Goal: Task Accomplishment & Management: Manage account settings

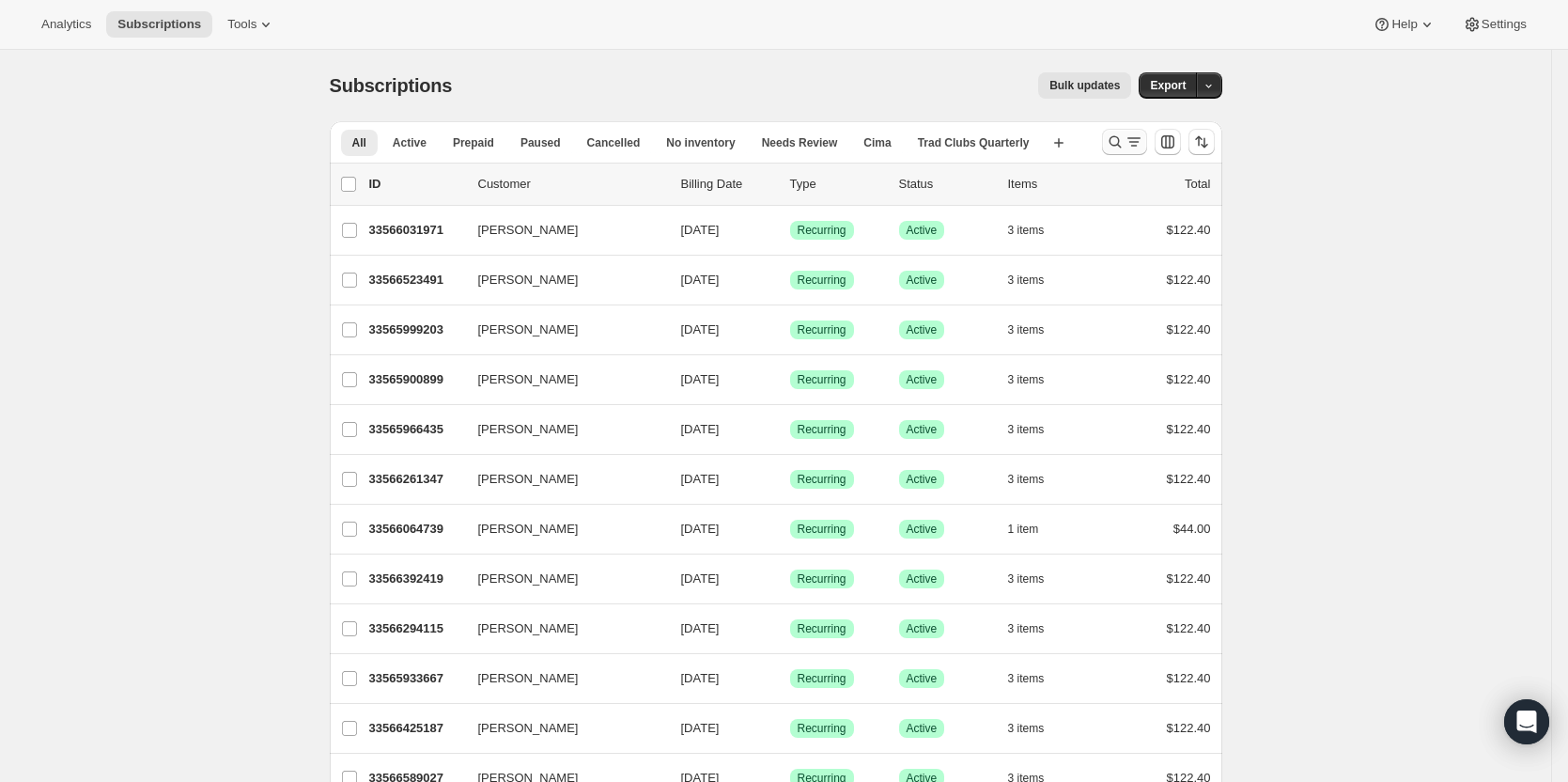
click at [1140, 135] on icon "Search and filter results" at bounding box center [1134, 141] width 19 height 19
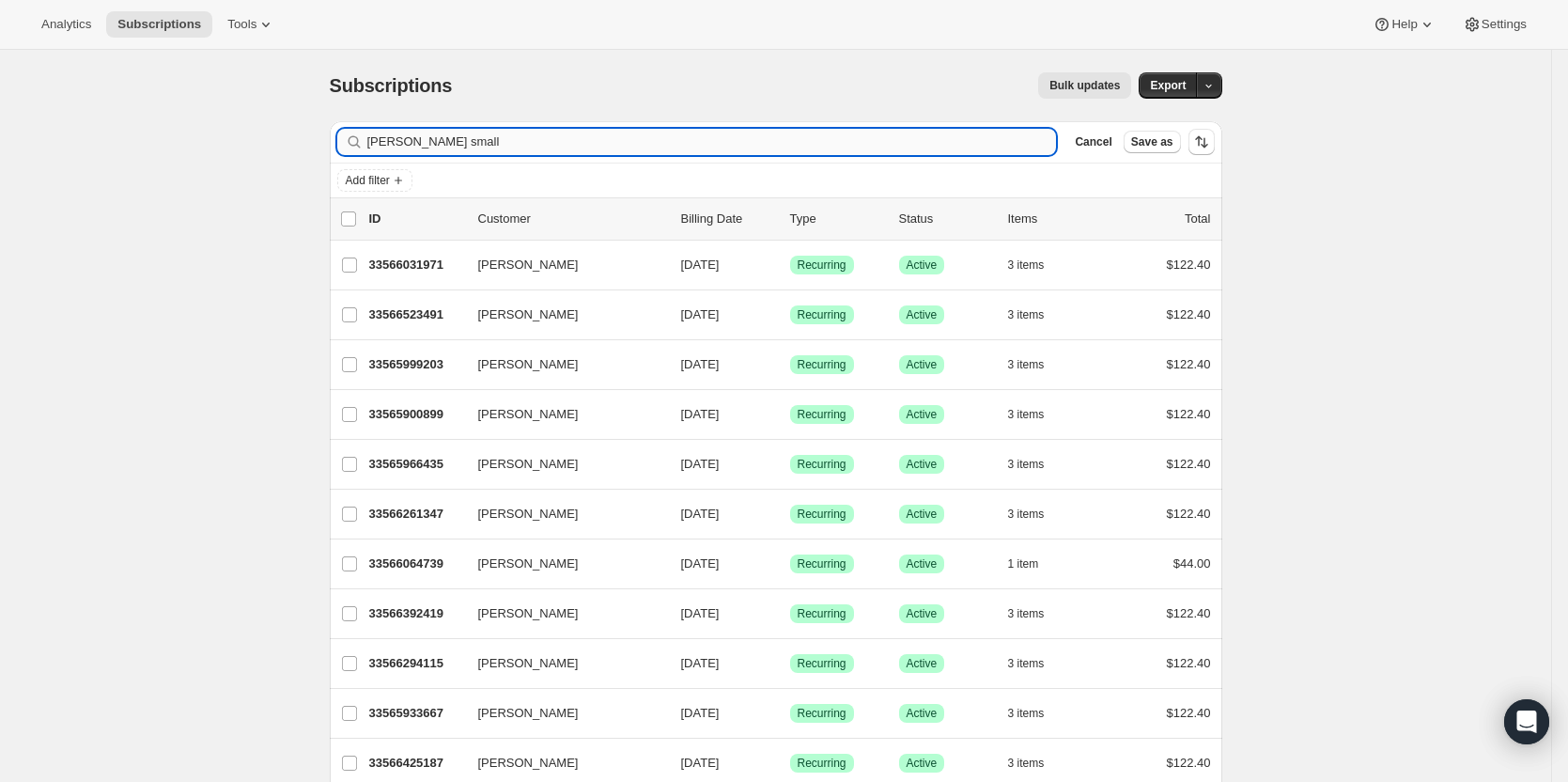
type input "[PERSON_NAME] small"
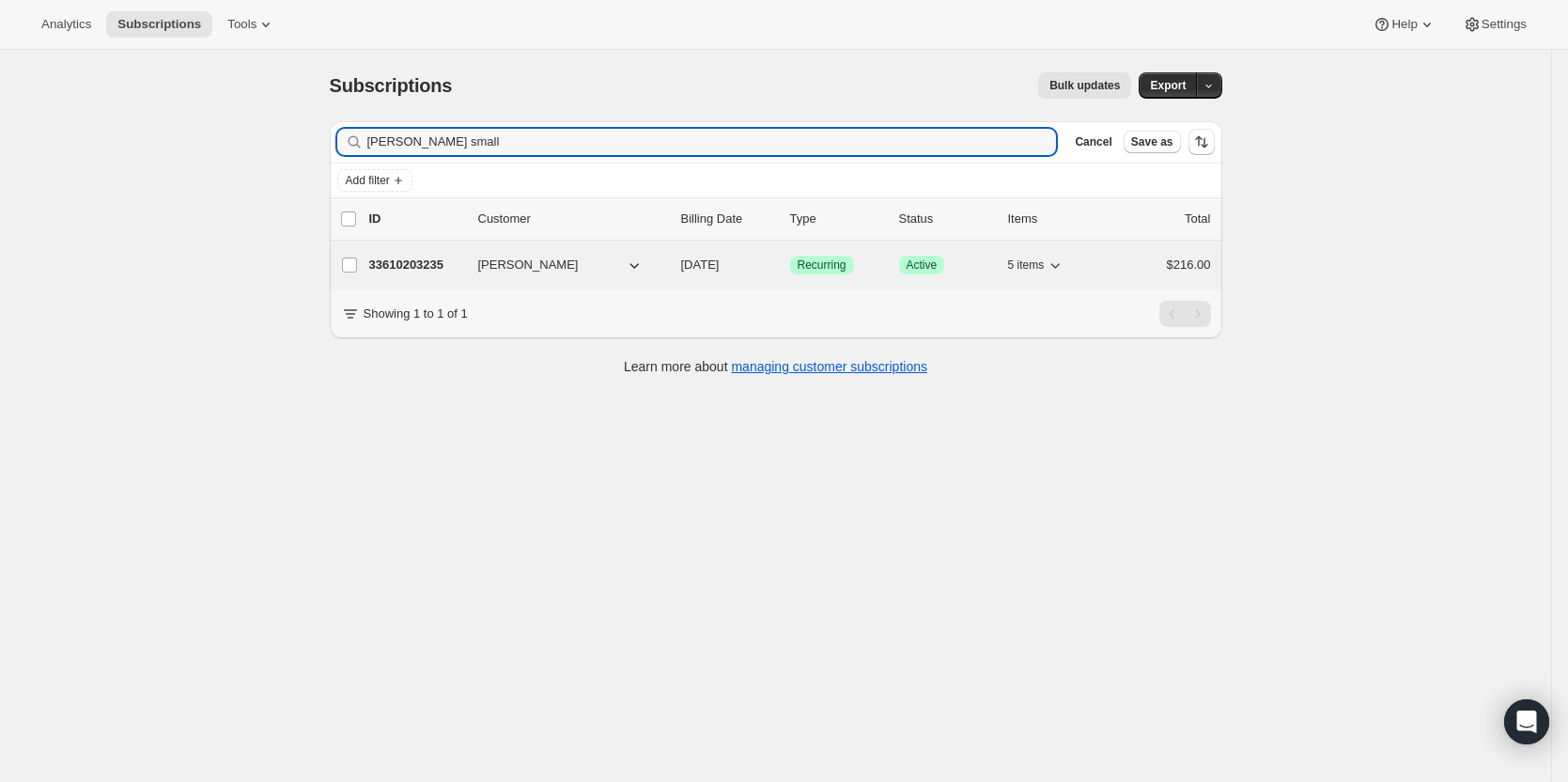
click at [435, 266] on p "33610203235" at bounding box center [416, 265] width 94 height 19
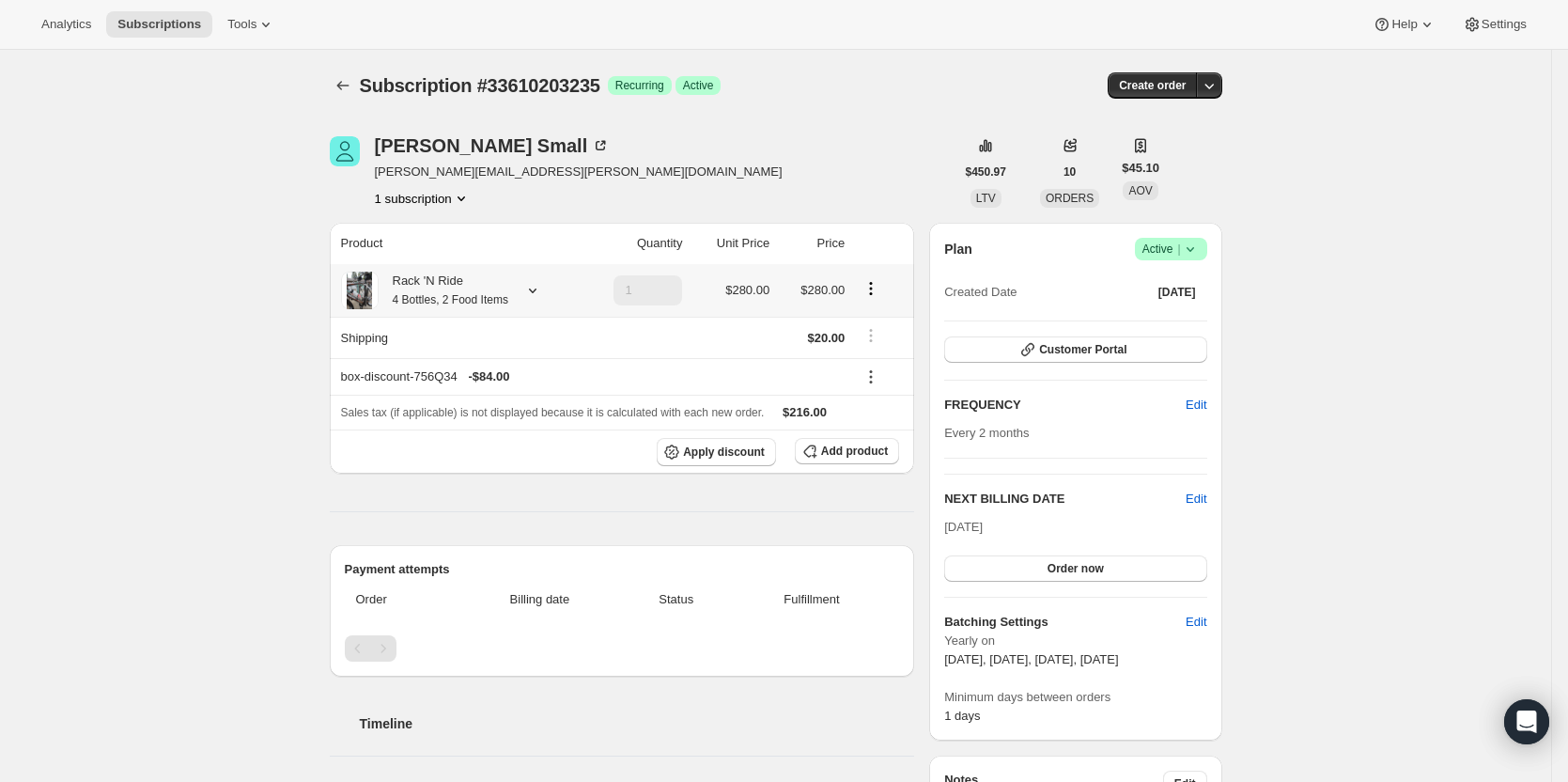
click at [540, 291] on icon at bounding box center [532, 289] width 19 height 19
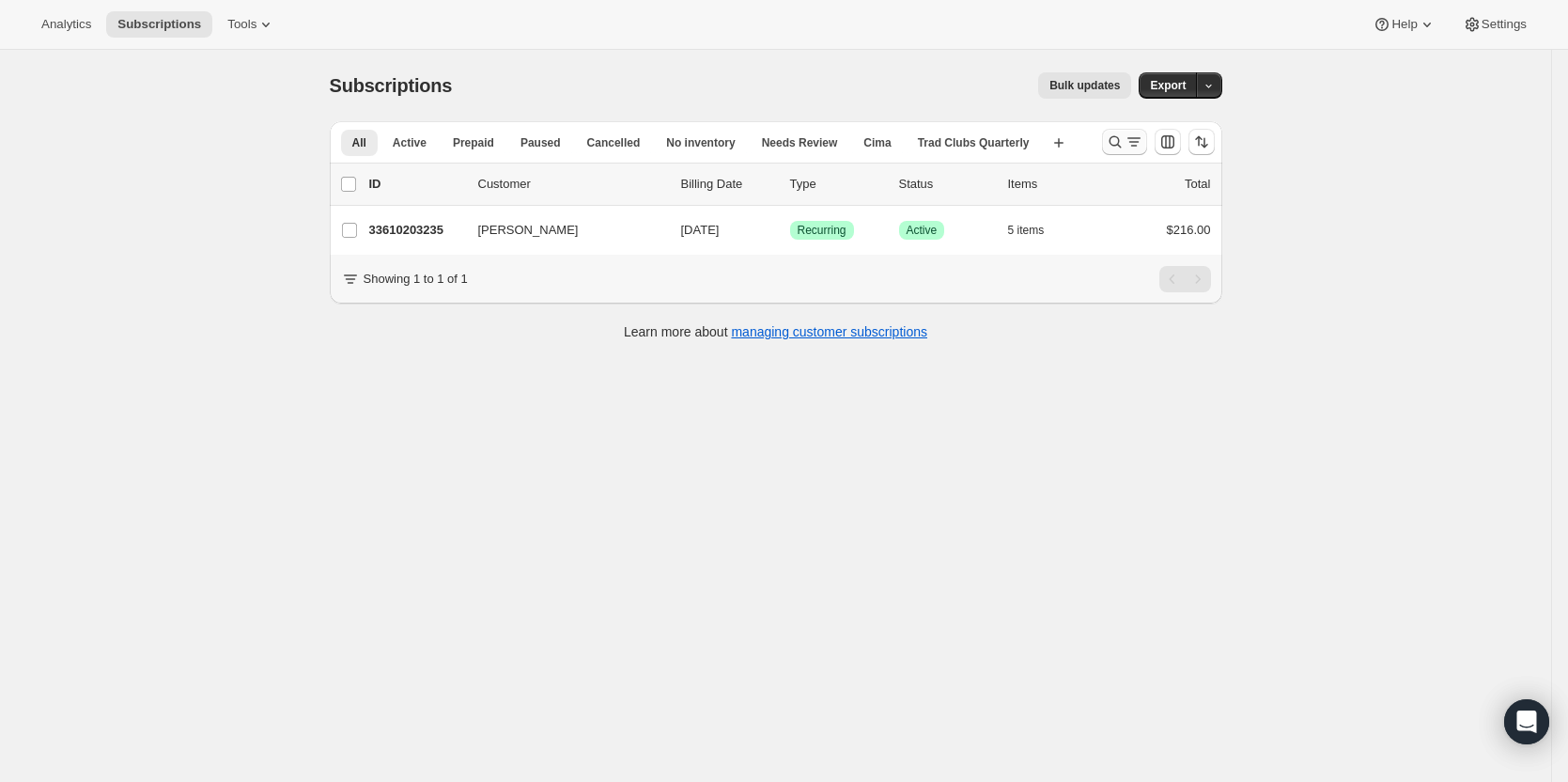
click at [1137, 140] on icon "Search and filter results" at bounding box center [1134, 141] width 19 height 19
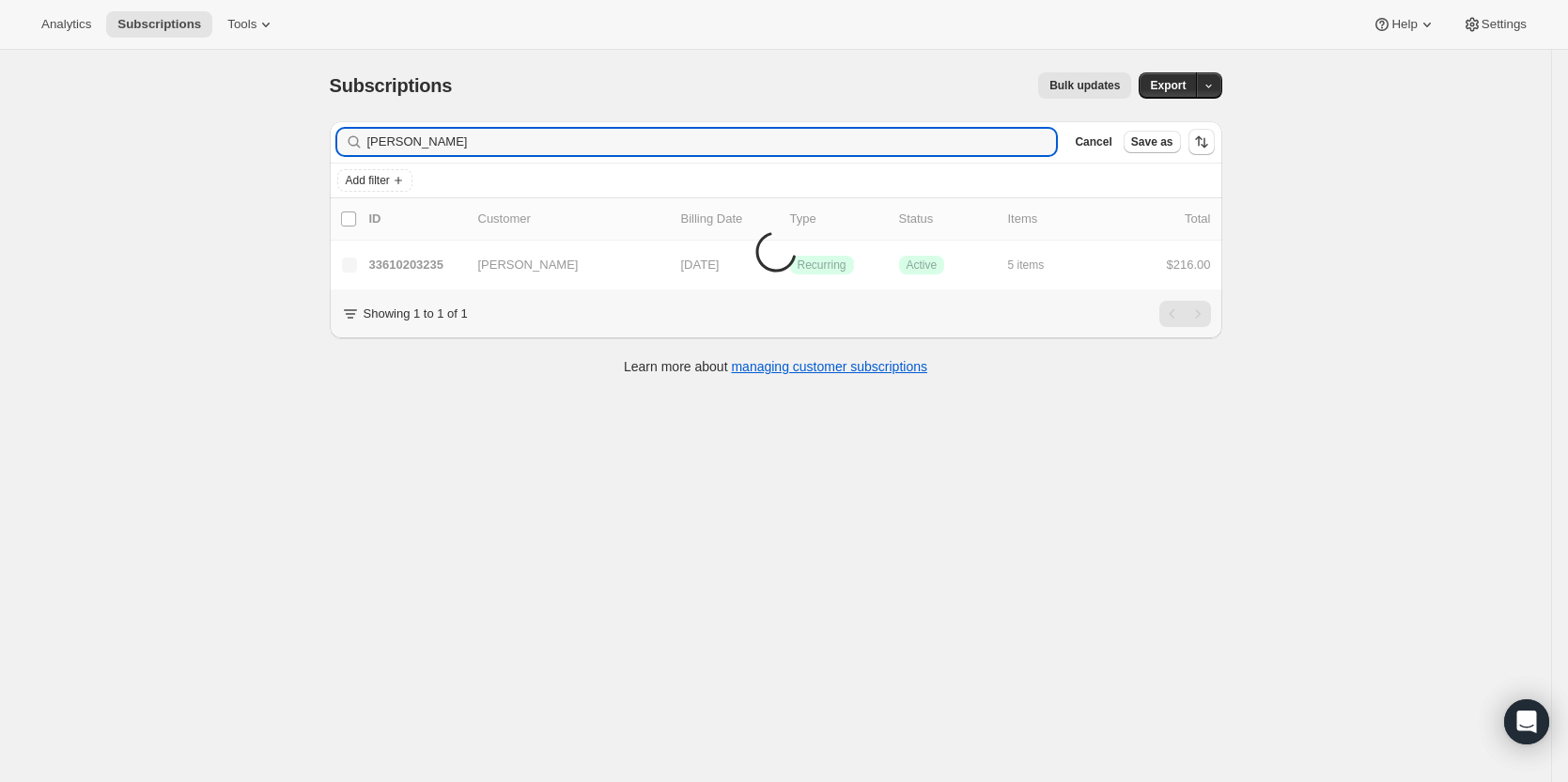
drag, startPoint x: 68, startPoint y: 155, endPoint x: 54, endPoint y: 155, distance: 14.0
click at [54, 155] on div "Subscriptions. This page is ready Subscriptions Bulk updates More actions Bulk …" at bounding box center [776, 441] width 1551 height 782
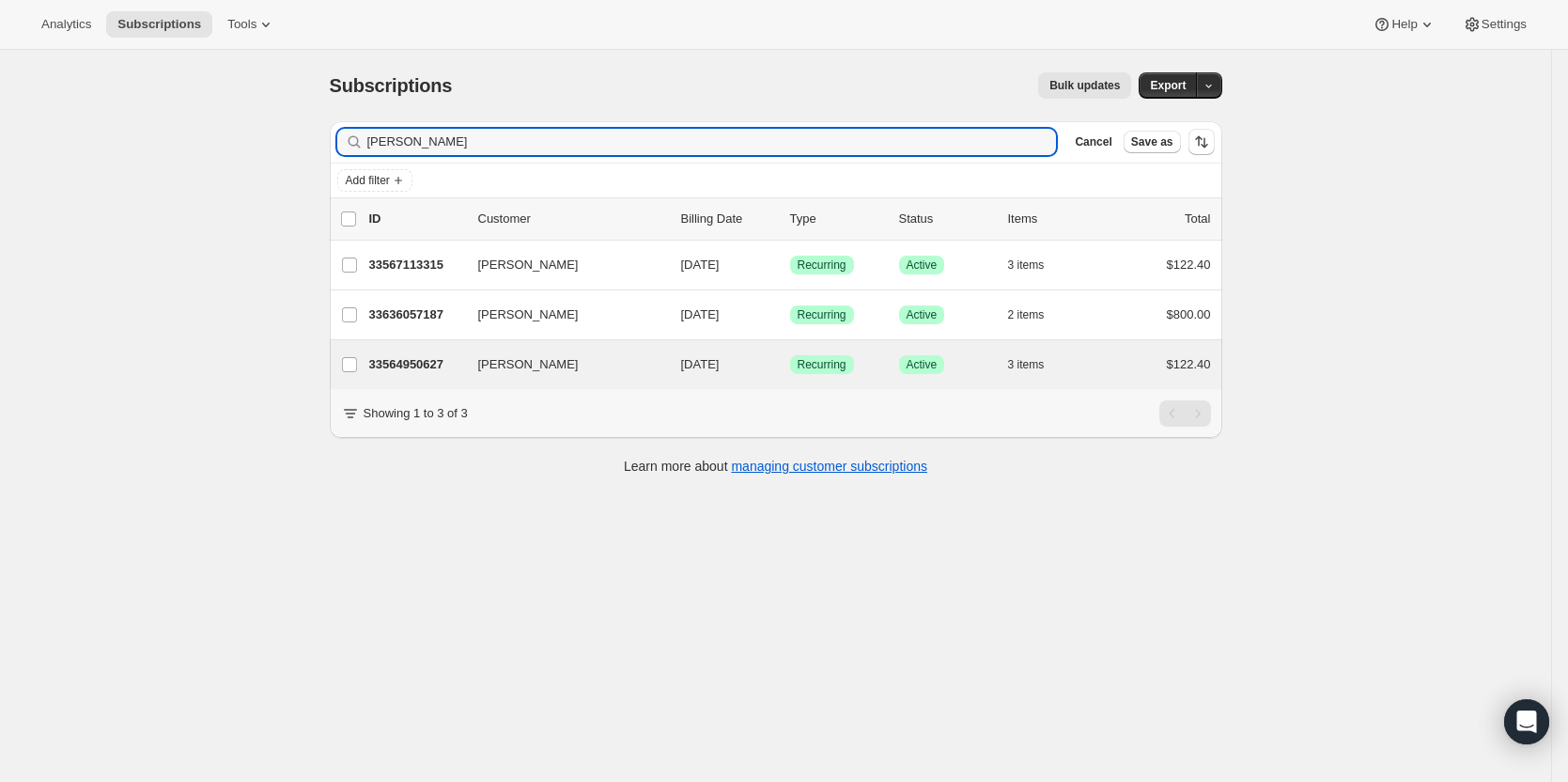
type input "[PERSON_NAME]"
click at [389, 350] on div "[PERSON_NAME] 33564950627 [PERSON_NAME] [DATE] Success Recurring Success Active…" at bounding box center [776, 365] width 892 height 49
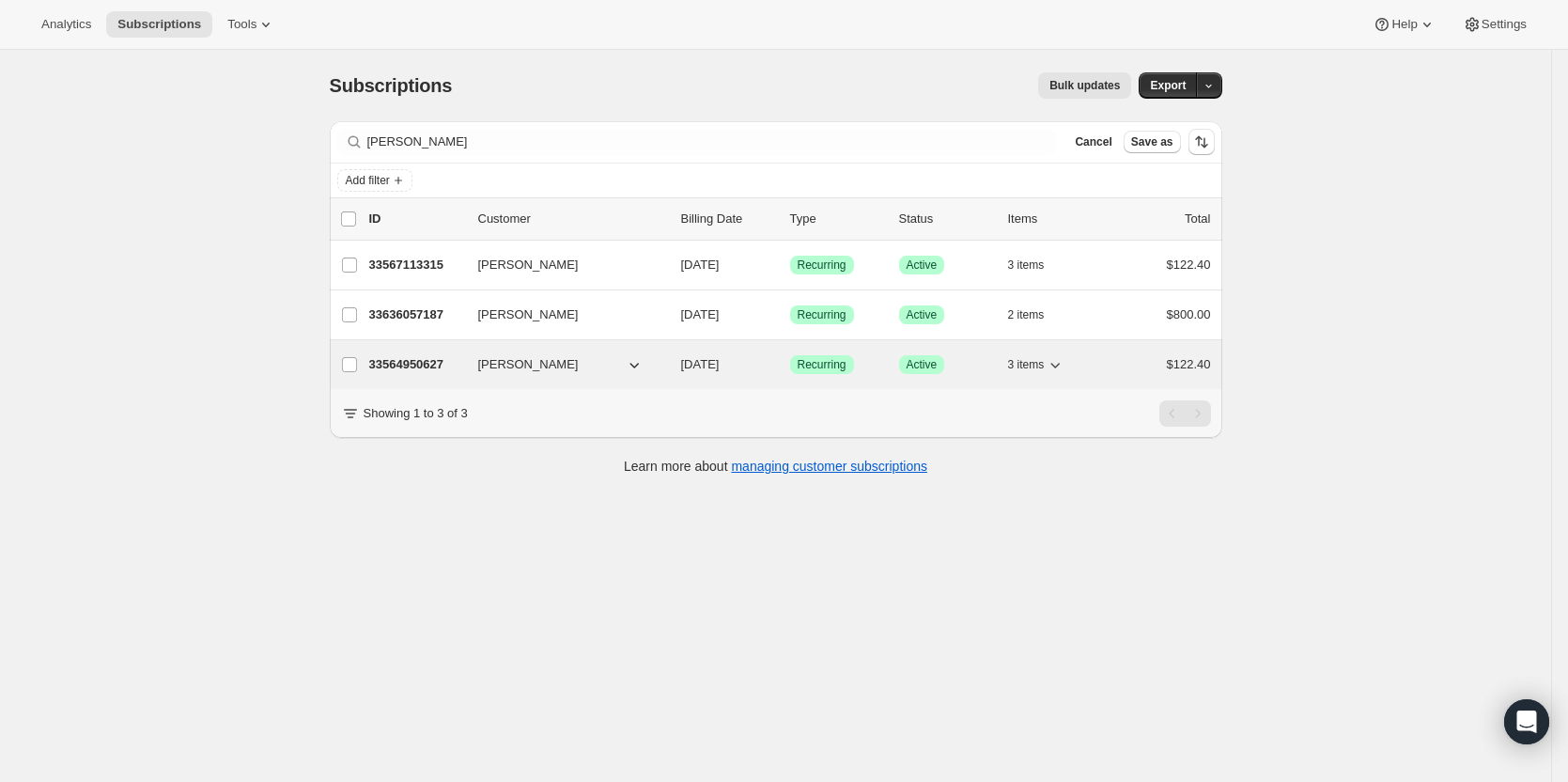
click at [420, 368] on p "33564950627" at bounding box center [416, 364] width 94 height 19
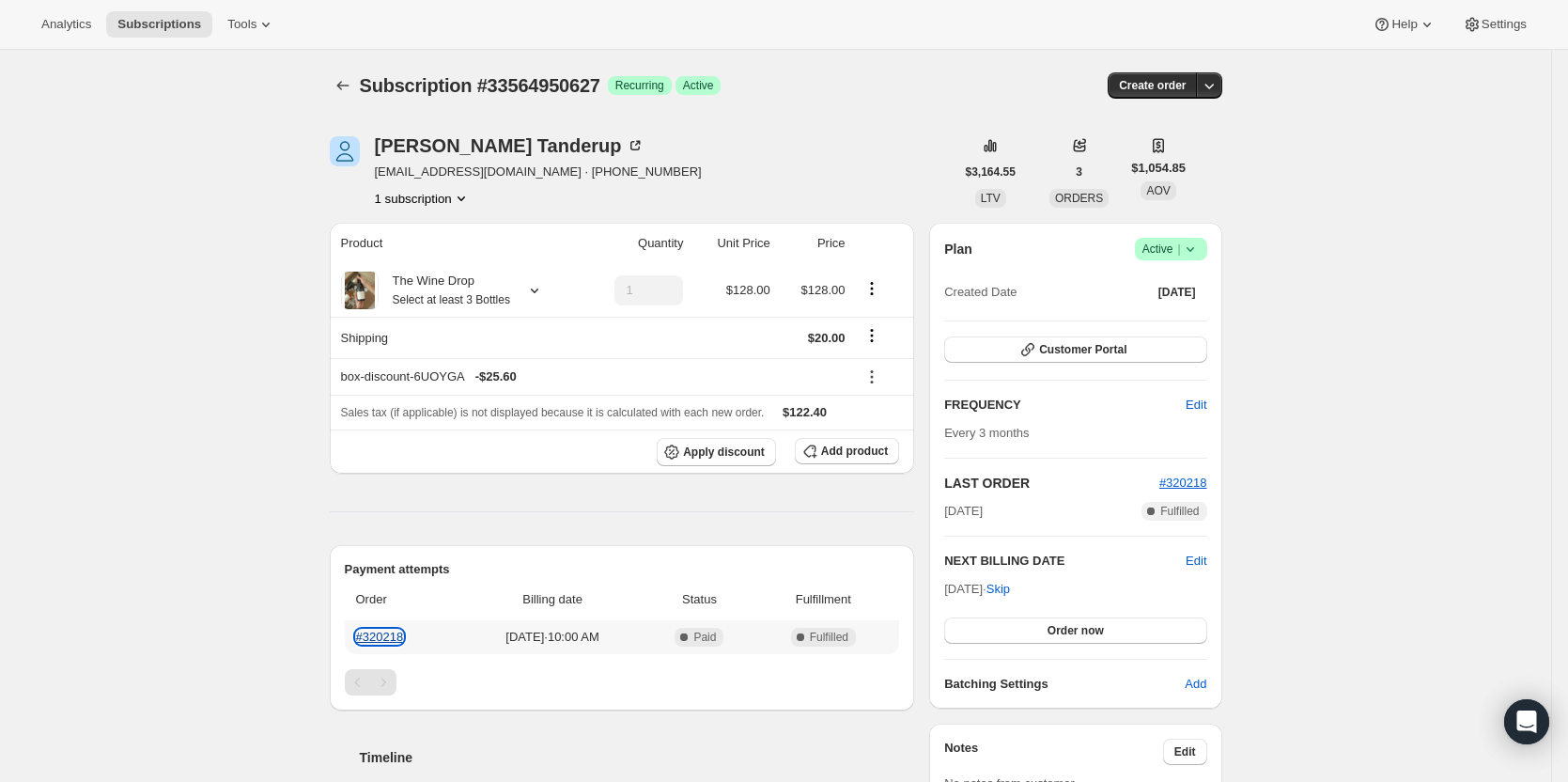
click at [384, 634] on link "#320218" at bounding box center [379, 637] width 48 height 14
